Goal: Task Accomplishment & Management: Complete application form

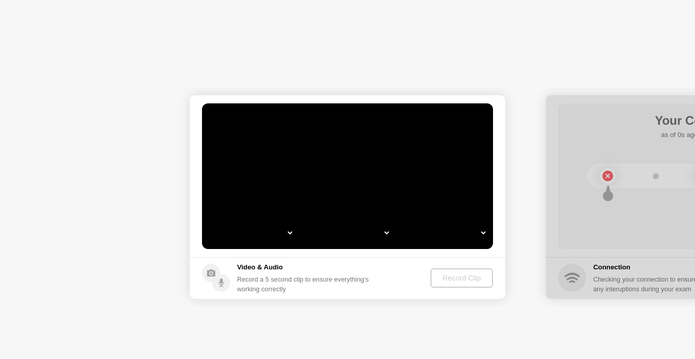
select select "Available cameras"
select select "Available speakers"
select select "Available microphones"
select select "**********"
select select "*******"
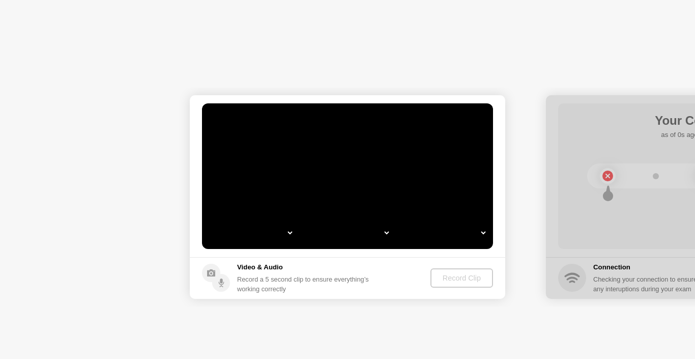
select select "*******"
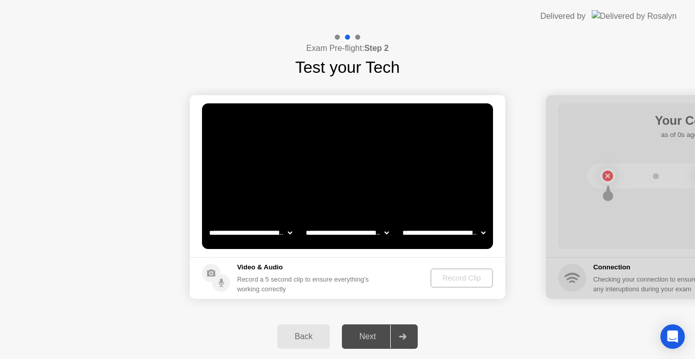
click at [412, 333] on div at bounding box center [402, 336] width 24 height 23
click at [320, 282] on div "Record a 5 second clip to ensure everything’s working correctly" at bounding box center [305, 283] width 136 height 19
click at [364, 340] on div "Next" at bounding box center [367, 336] width 45 height 9
click at [367, 337] on div "Next" at bounding box center [367, 336] width 45 height 9
click at [378, 336] on div "Next" at bounding box center [367, 336] width 45 height 9
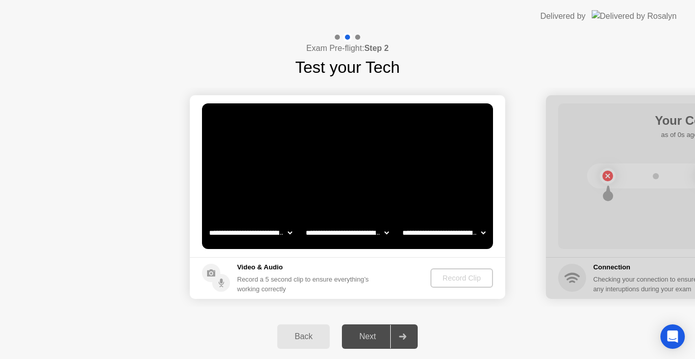
click at [380, 340] on div "Next" at bounding box center [367, 336] width 45 height 9
click at [453, 321] on div "Back Next" at bounding box center [347, 336] width 695 height 45
click at [381, 339] on div "Next" at bounding box center [367, 336] width 45 height 9
click at [410, 338] on div at bounding box center [402, 336] width 24 height 23
click at [372, 341] on div "Next" at bounding box center [367, 336] width 45 height 9
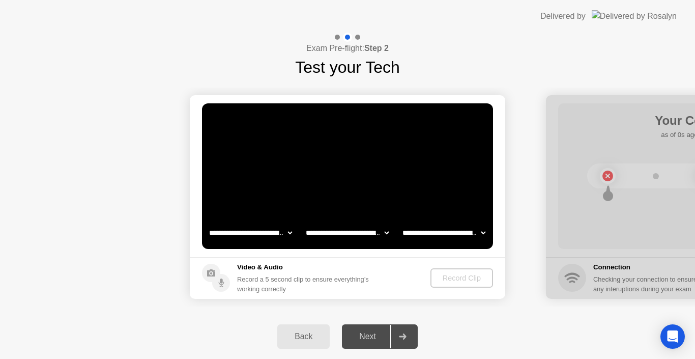
click at [396, 339] on div at bounding box center [402, 336] width 24 height 23
click at [400, 334] on icon at bounding box center [403, 336] width 8 height 6
click at [383, 332] on div "Next" at bounding box center [367, 336] width 45 height 9
click at [362, 339] on div "Next" at bounding box center [367, 336] width 45 height 9
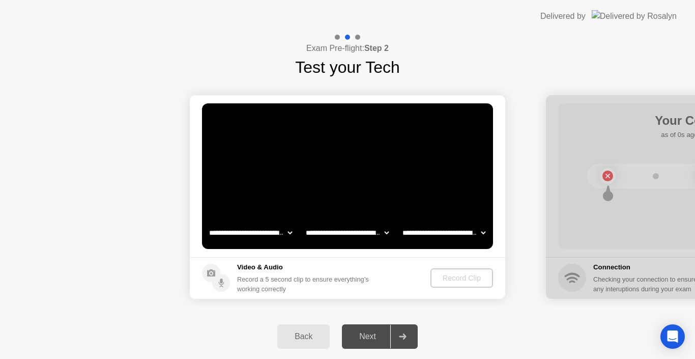
click at [362, 339] on div "Next" at bounding box center [367, 336] width 45 height 9
click at [587, 279] on div at bounding box center [704, 197] width 316 height 204
click at [311, 342] on button "Back" at bounding box center [303, 336] width 52 height 24
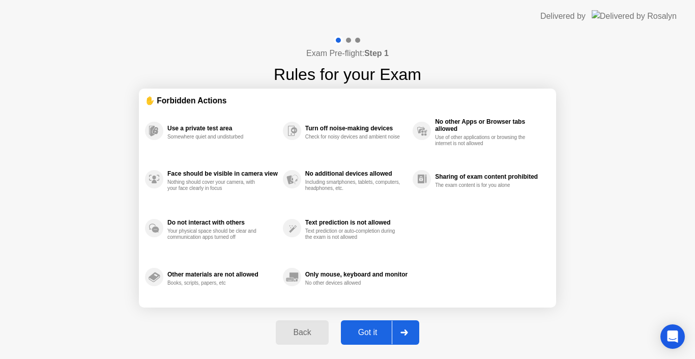
click at [306, 338] on button "Back" at bounding box center [302, 332] width 52 height 24
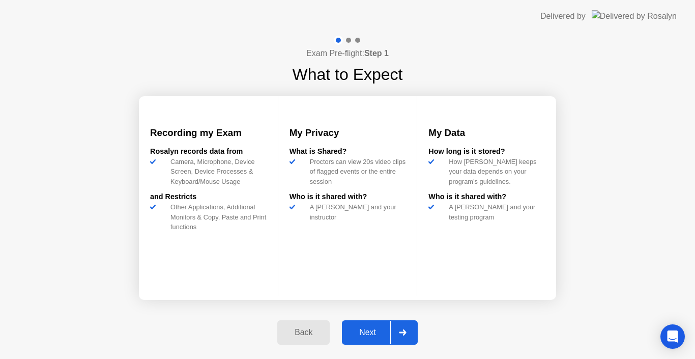
click at [295, 336] on div "Back" at bounding box center [303, 332] width 46 height 9
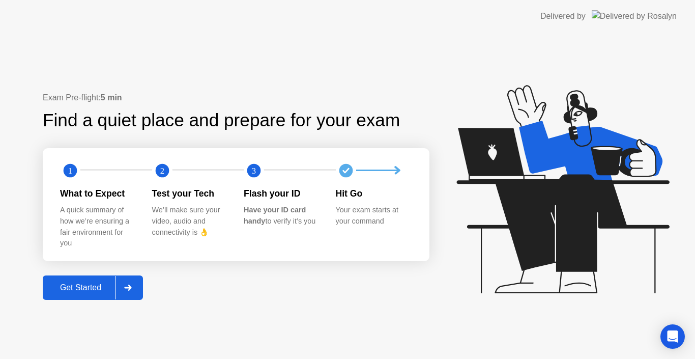
click at [84, 220] on div "A quick summary of how we’re ensuring a fair environment for you" at bounding box center [98, 227] width 76 height 44
click at [88, 280] on button "Get Started" at bounding box center [93, 287] width 100 height 24
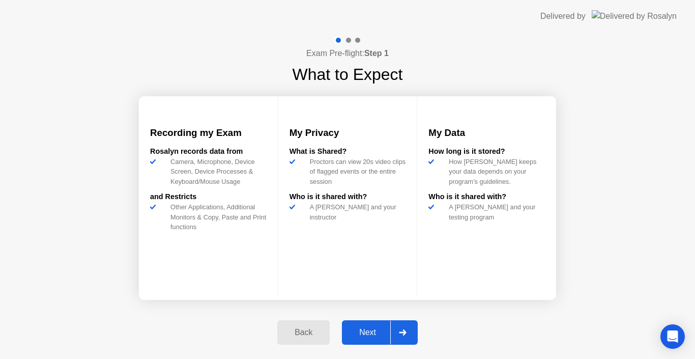
click at [359, 333] on div "Next" at bounding box center [367, 332] width 45 height 9
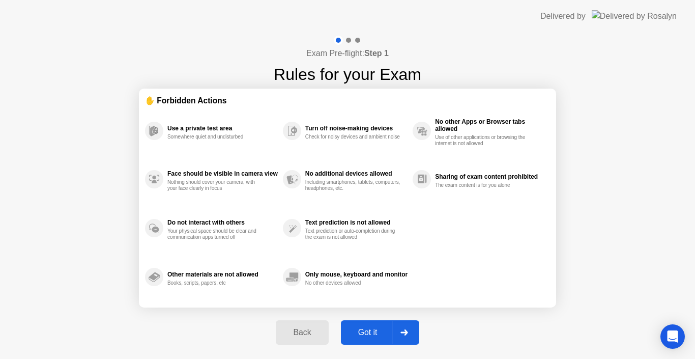
click at [362, 333] on div "Got it" at bounding box center [368, 332] width 48 height 9
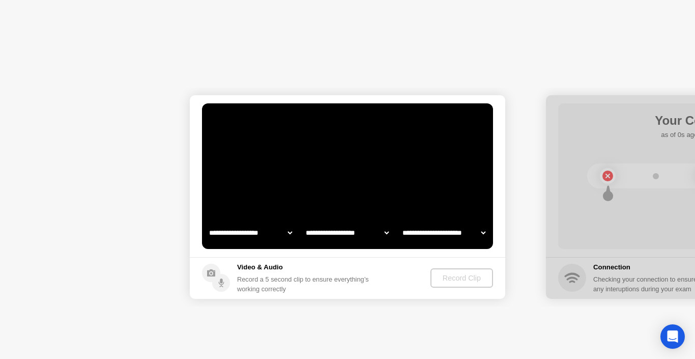
select select "**********"
select select "*******"
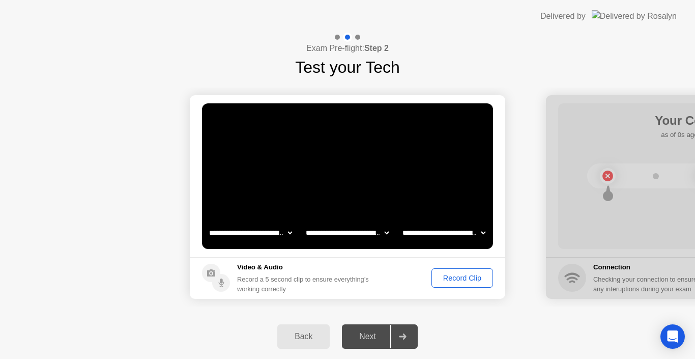
click at [454, 279] on div "Record Clip" at bounding box center [462, 278] width 54 height 8
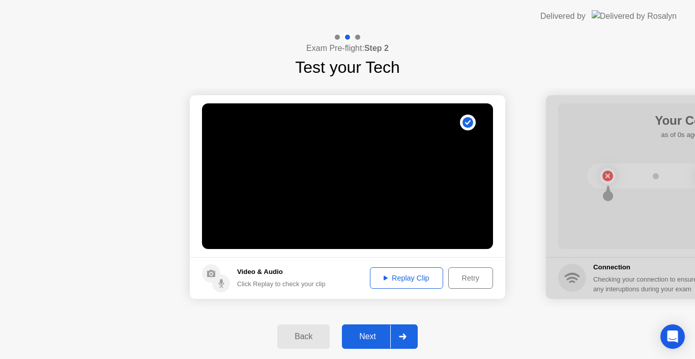
click at [365, 338] on div "Next" at bounding box center [367, 336] width 45 height 9
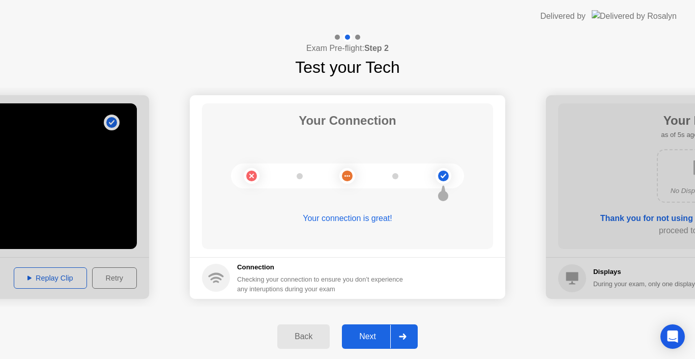
click at [370, 341] on div "Next" at bounding box center [367, 336] width 45 height 9
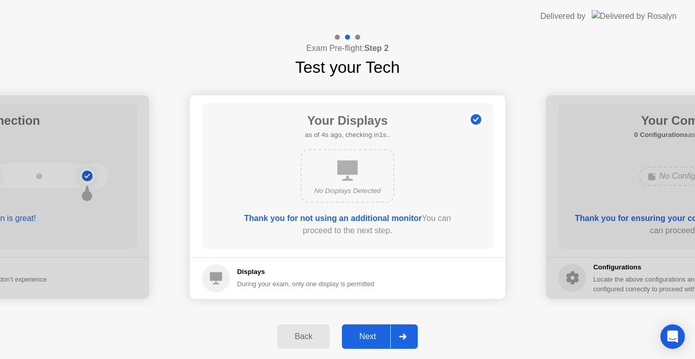
click at [376, 222] on b "Thank you for not using an additional monitor" at bounding box center [333, 218] width 178 height 9
click at [358, 219] on b "Thank you for not using an additional monitor" at bounding box center [333, 218] width 178 height 9
click at [382, 341] on div "Next" at bounding box center [367, 336] width 45 height 9
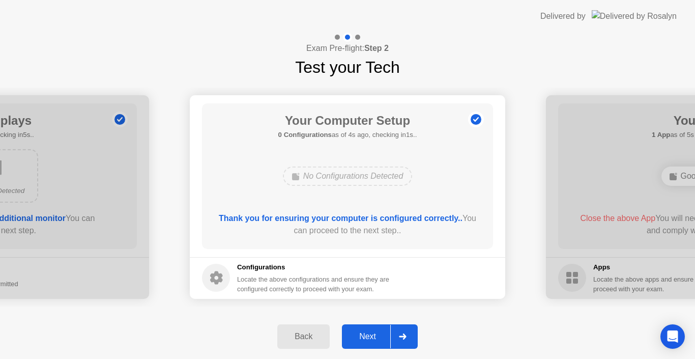
click at [382, 334] on div "Next" at bounding box center [367, 336] width 45 height 9
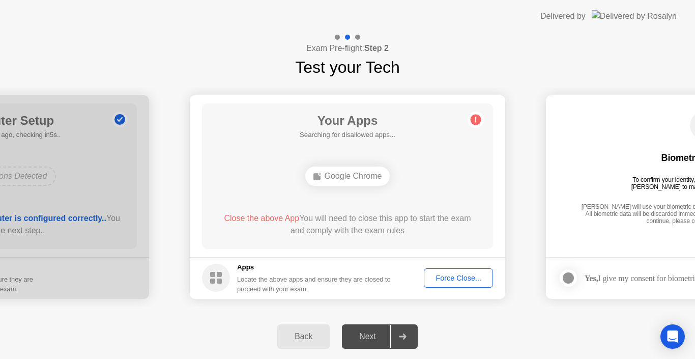
click at [447, 283] on button "Force Close..." at bounding box center [458, 277] width 69 height 19
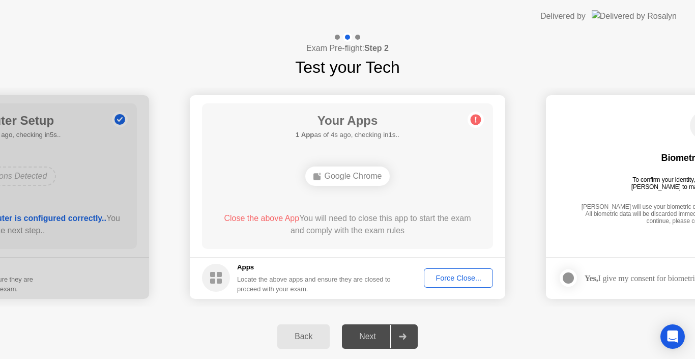
click at [445, 279] on div "Force Close..." at bounding box center [458, 278] width 62 height 8
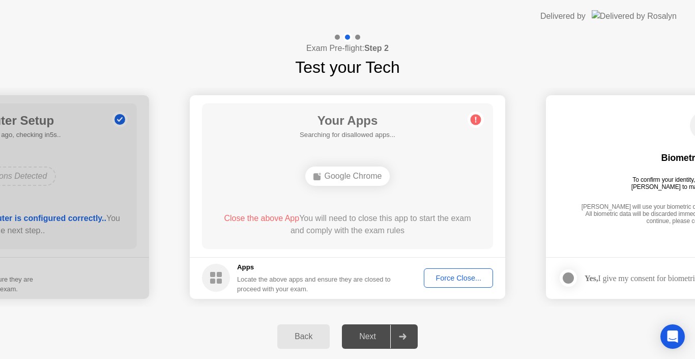
click at [377, 336] on div "Next" at bounding box center [367, 336] width 45 height 9
click at [401, 336] on icon at bounding box center [402, 336] width 7 height 6
click at [452, 279] on div "Force Close..." at bounding box center [458, 278] width 62 height 8
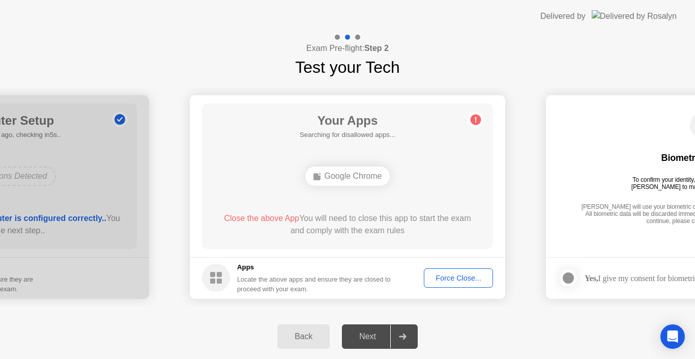
click at [473, 120] on circle at bounding box center [476, 119] width 11 height 11
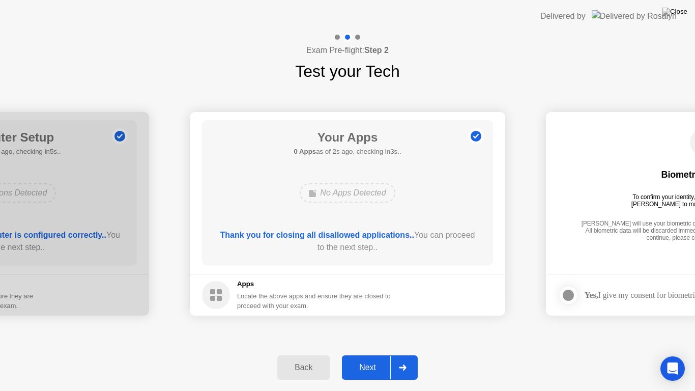
click at [382, 356] on button "Next" at bounding box center [380, 367] width 76 height 24
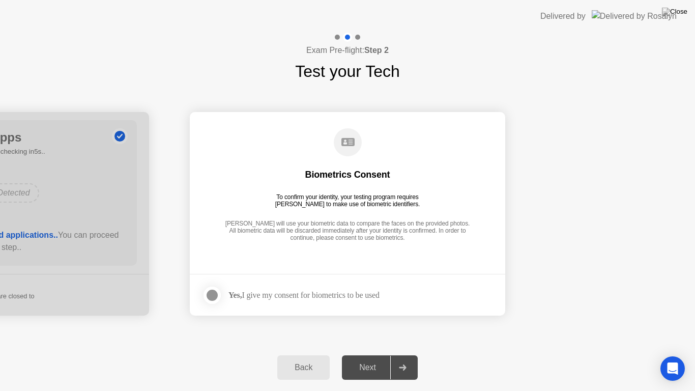
click at [374, 358] on div "Next" at bounding box center [367, 367] width 45 height 9
click at [209, 299] on div at bounding box center [212, 295] width 12 height 12
click at [369, 358] on button "Next" at bounding box center [380, 367] width 76 height 24
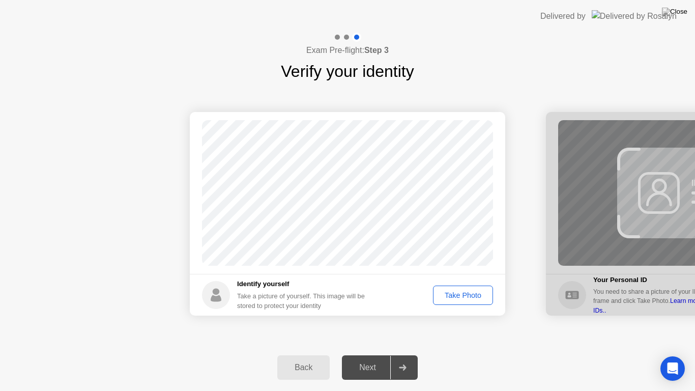
click at [470, 297] on div "Take Photo" at bounding box center [463, 295] width 53 height 8
click at [370, 358] on div "Next" at bounding box center [367, 367] width 45 height 9
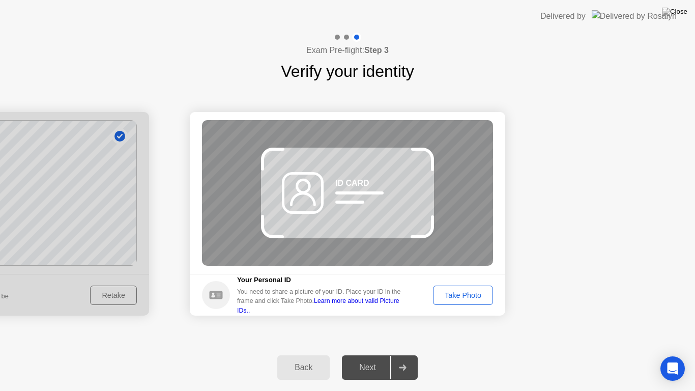
click at [453, 294] on div "Take Photo" at bounding box center [463, 295] width 53 height 8
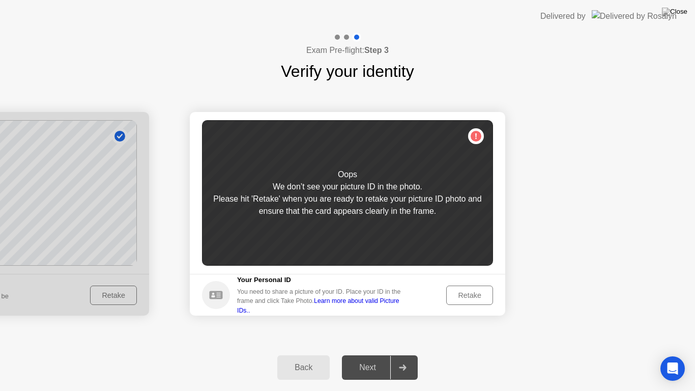
click at [471, 296] on div "Retake" at bounding box center [470, 295] width 40 height 8
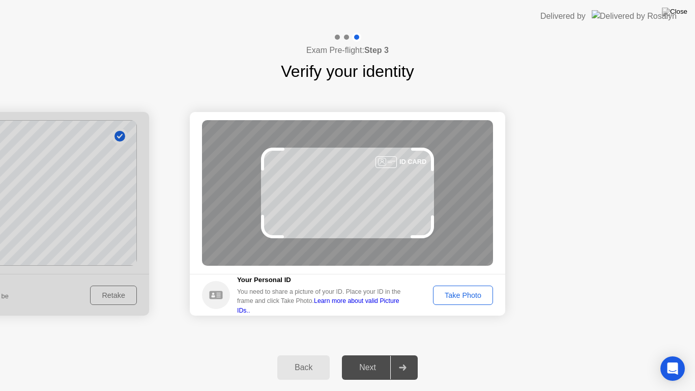
click at [461, 299] on div "Take Photo" at bounding box center [463, 295] width 53 height 8
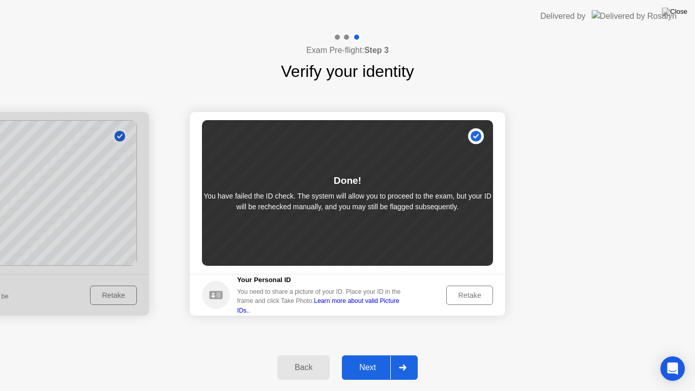
click at [471, 294] on div "Retake" at bounding box center [470, 295] width 40 height 8
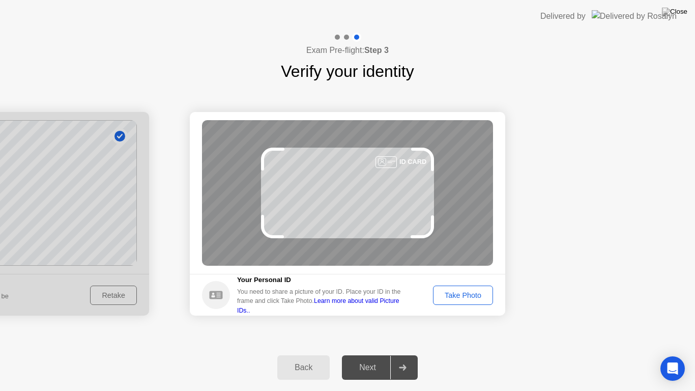
click at [448, 295] on div "Take Photo" at bounding box center [463, 295] width 53 height 8
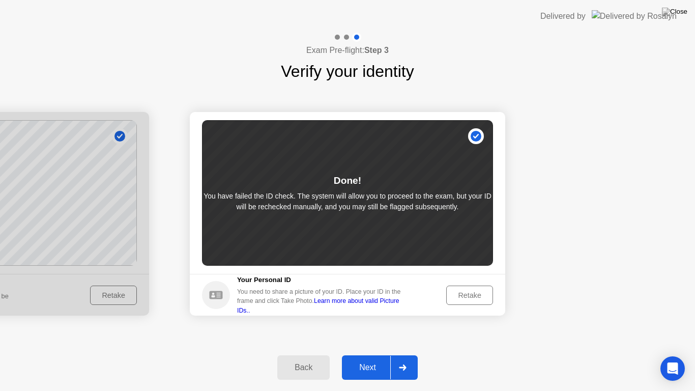
click at [462, 294] on div "Retake" at bounding box center [470, 295] width 40 height 8
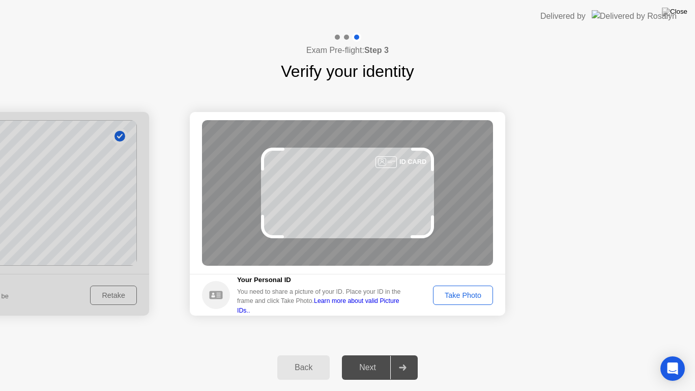
click at [473, 294] on div "Take Photo" at bounding box center [463, 295] width 53 height 8
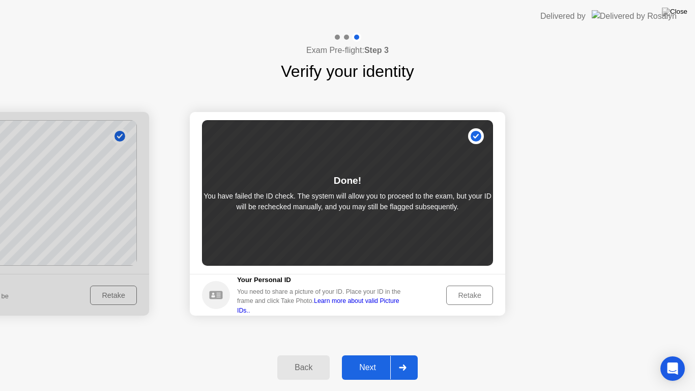
click at [469, 294] on div "Retake" at bounding box center [470, 295] width 40 height 8
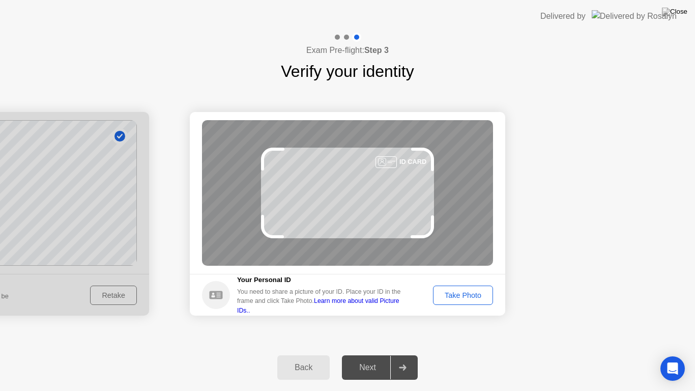
click at [461, 293] on div "Take Photo" at bounding box center [463, 295] width 53 height 8
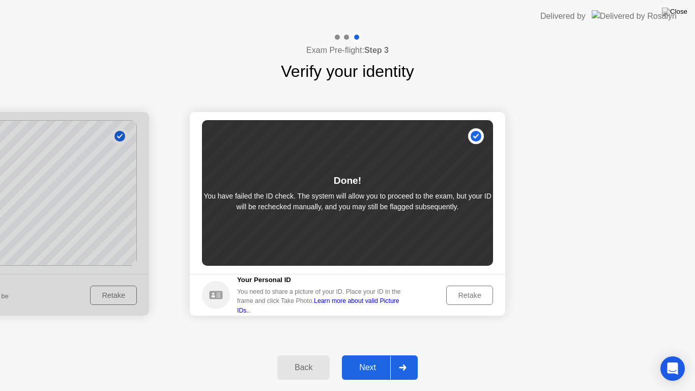
drag, startPoint x: 470, startPoint y: 294, endPoint x: 487, endPoint y: 334, distance: 43.1
click at [496, 328] on div "Success Photo is correctly taken Identify yourself Take a picture of yourself. …" at bounding box center [347, 213] width 695 height 261
click at [378, 358] on div "Next" at bounding box center [367, 367] width 45 height 9
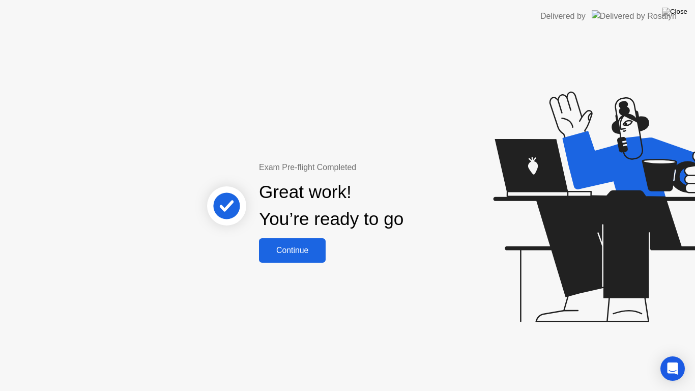
click at [292, 253] on div "Continue" at bounding box center [292, 250] width 61 height 9
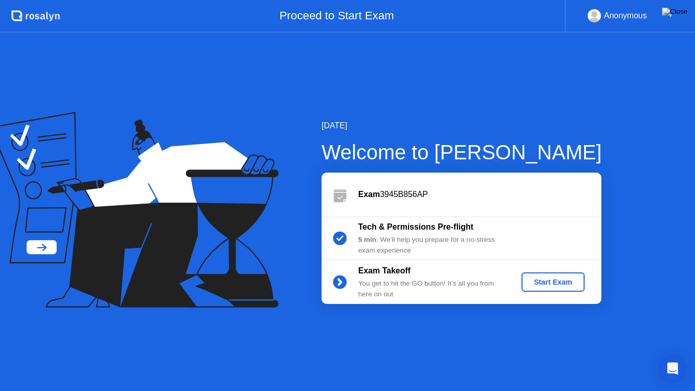
click at [547, 278] on div "Start Exam" at bounding box center [553, 282] width 54 height 8
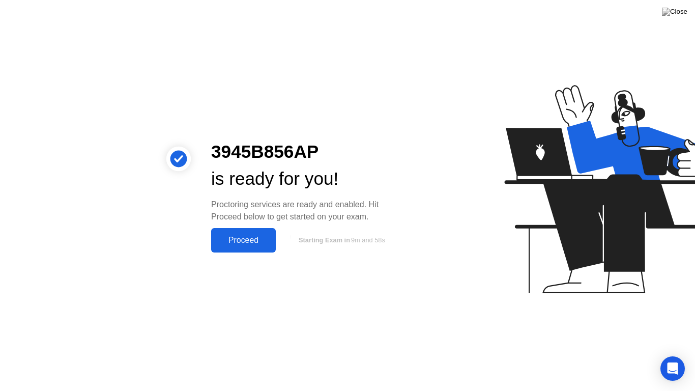
click at [243, 243] on div "Proceed" at bounding box center [243, 240] width 59 height 9
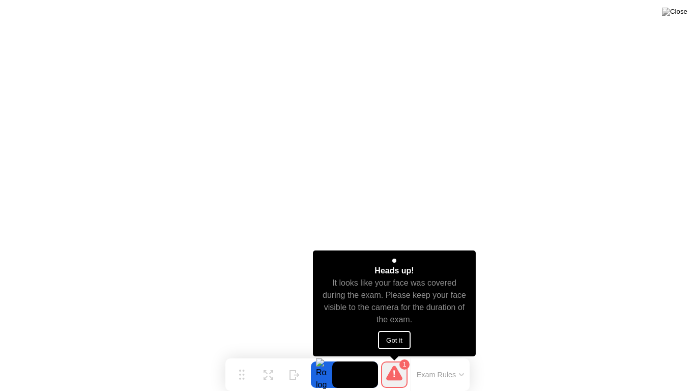
click at [403, 336] on button "Got it" at bounding box center [394, 340] width 33 height 18
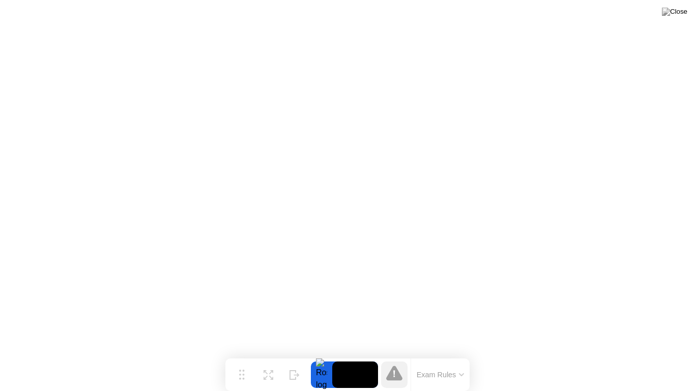
click at [688, 11] on button at bounding box center [675, 11] width 31 height 13
